Goal: Check status: Check status

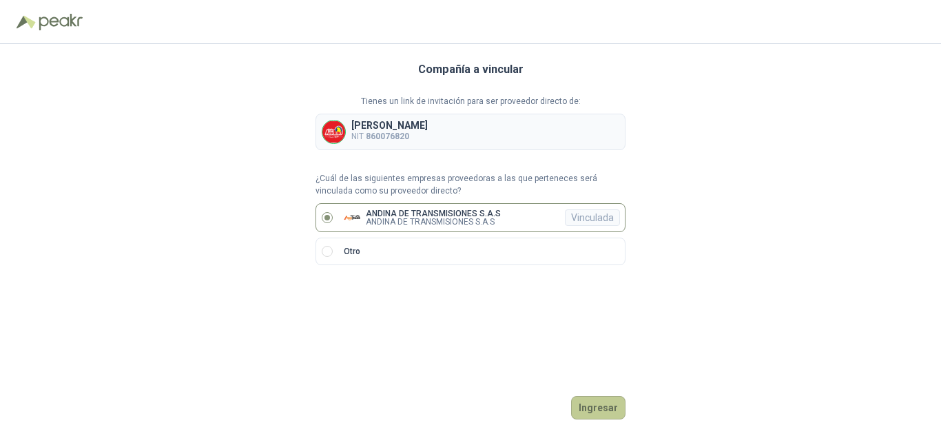
click at [612, 414] on button "Ingresar" at bounding box center [598, 407] width 54 height 23
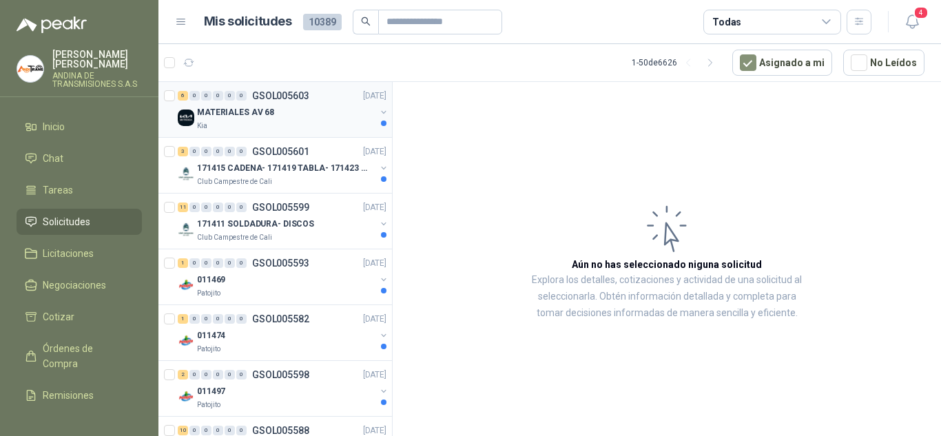
click at [294, 122] on div "Kia" at bounding box center [286, 126] width 178 height 11
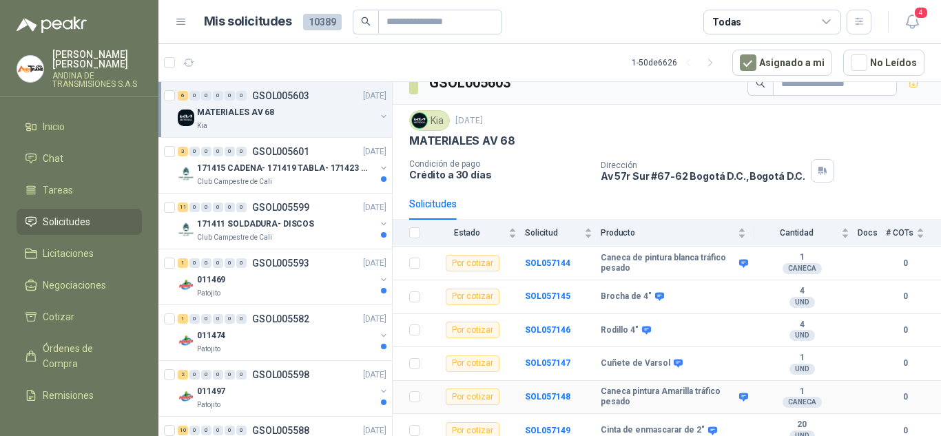
scroll to position [26, 0]
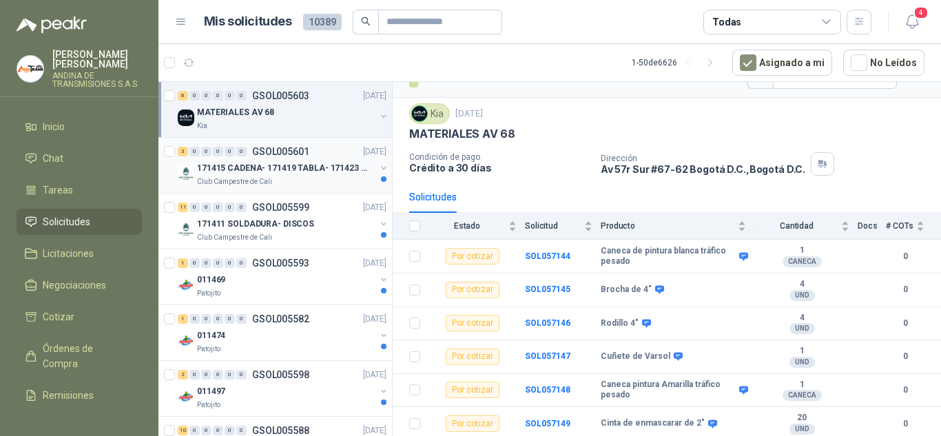
click at [313, 185] on div "Club Campestre de Cali" at bounding box center [286, 181] width 178 height 11
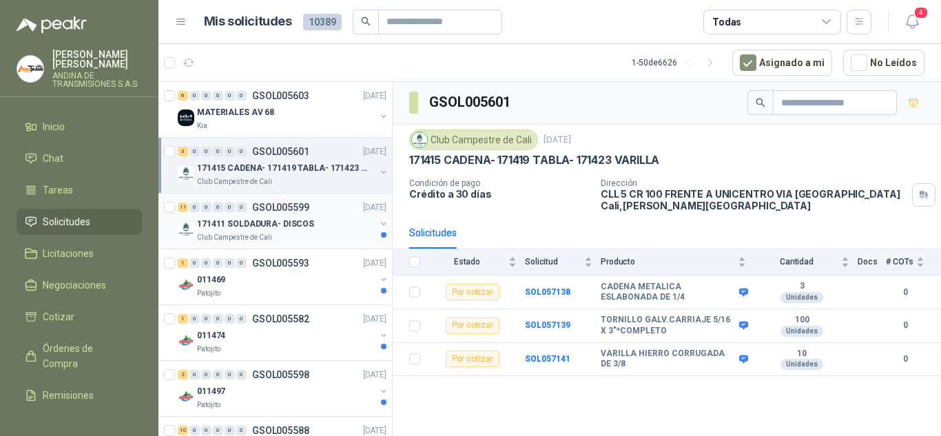
click at [278, 221] on p "171411 SOLDADURA- DISCOS" at bounding box center [255, 224] width 117 height 13
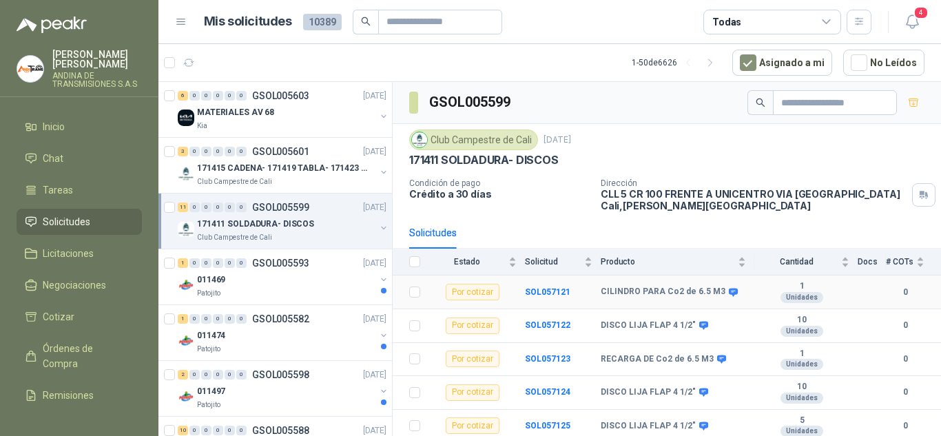
scroll to position [203, 0]
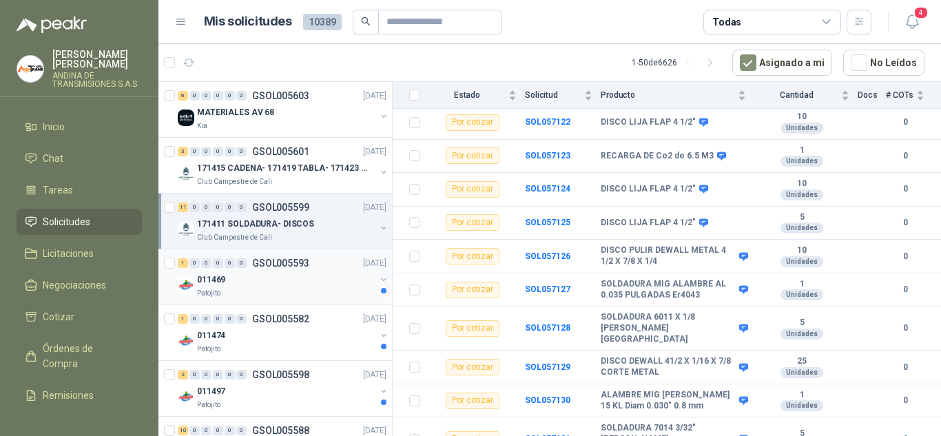
click at [257, 284] on div "011469" at bounding box center [286, 279] width 178 height 17
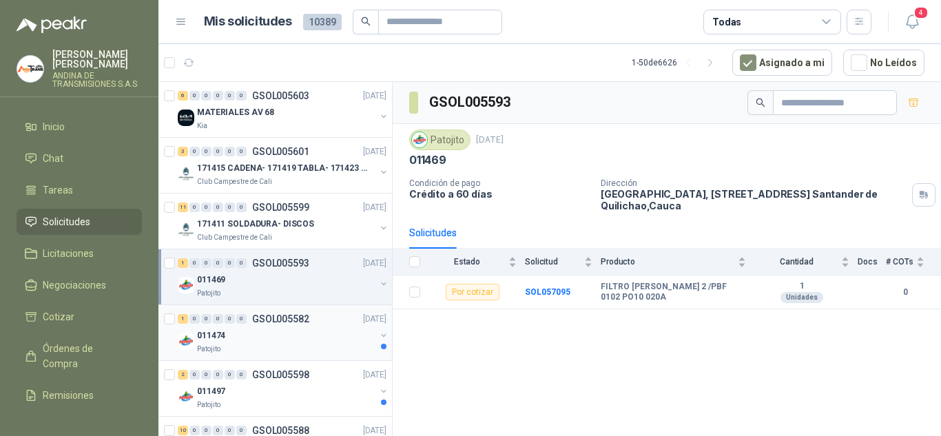
click at [297, 326] on div "1 0 0 0 0 0 GSOL005582 [DATE]" at bounding box center [283, 319] width 211 height 17
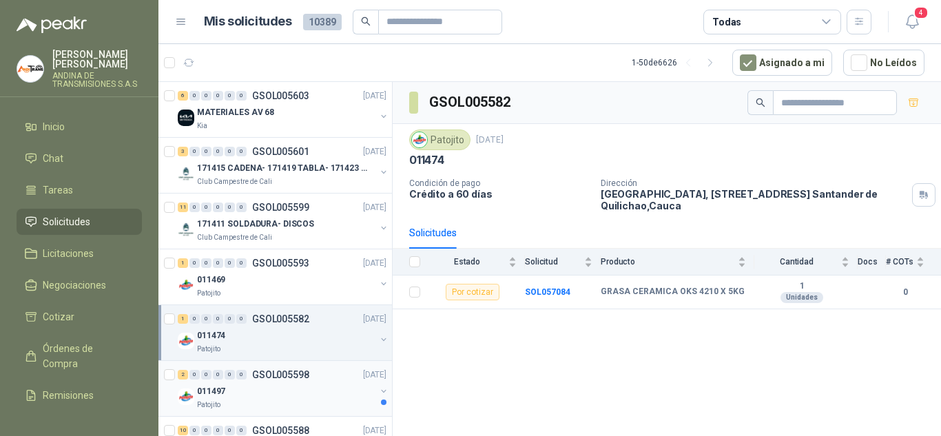
click at [273, 380] on div "2 0 0 0 0 0 GSOL005598 [DATE]" at bounding box center [283, 374] width 211 height 17
